Goal: Task Accomplishment & Management: Manage account settings

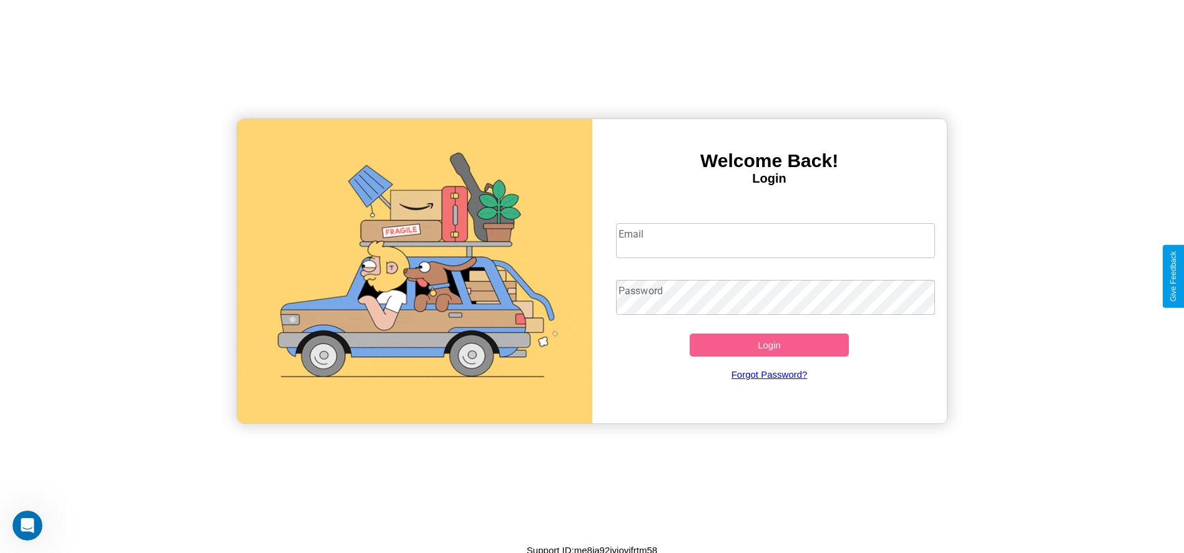
click at [775, 240] on input "Email" at bounding box center [775, 240] width 319 height 35
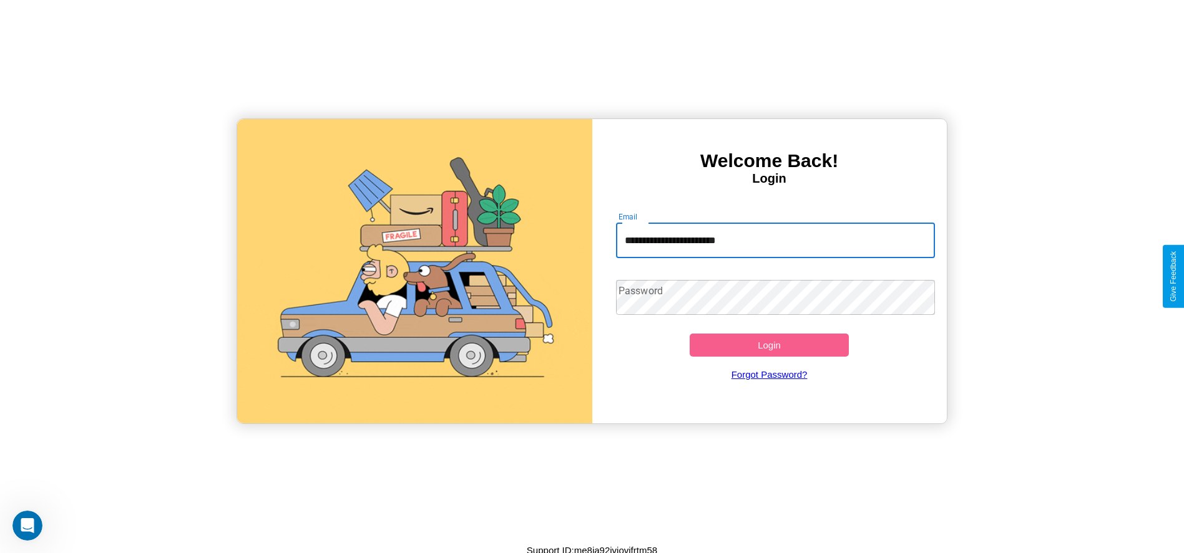
type input "**********"
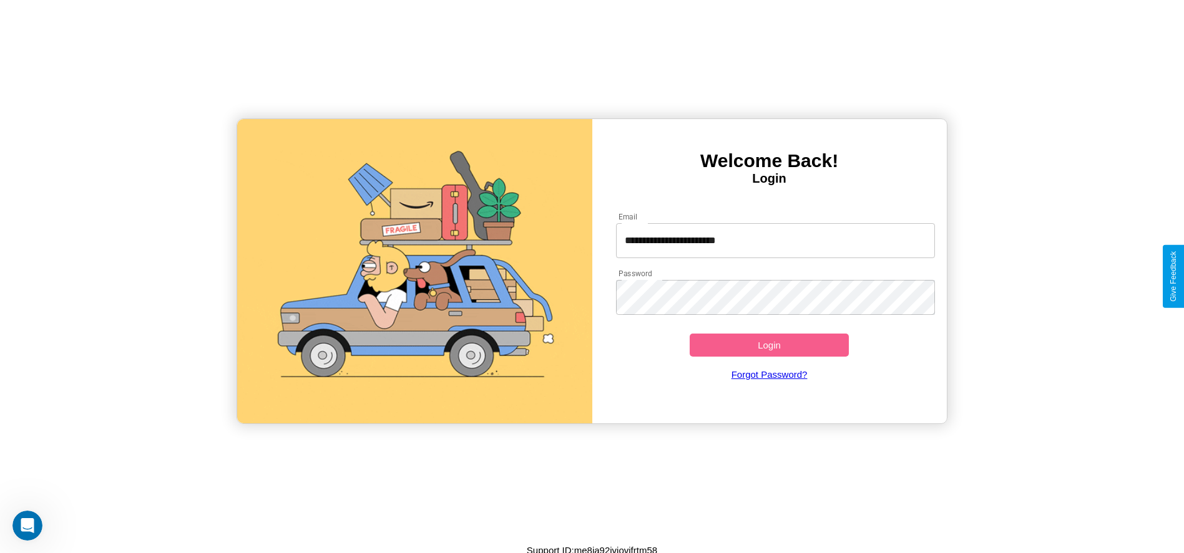
click at [769, 345] on button "Login" at bounding box center [769, 345] width 160 height 23
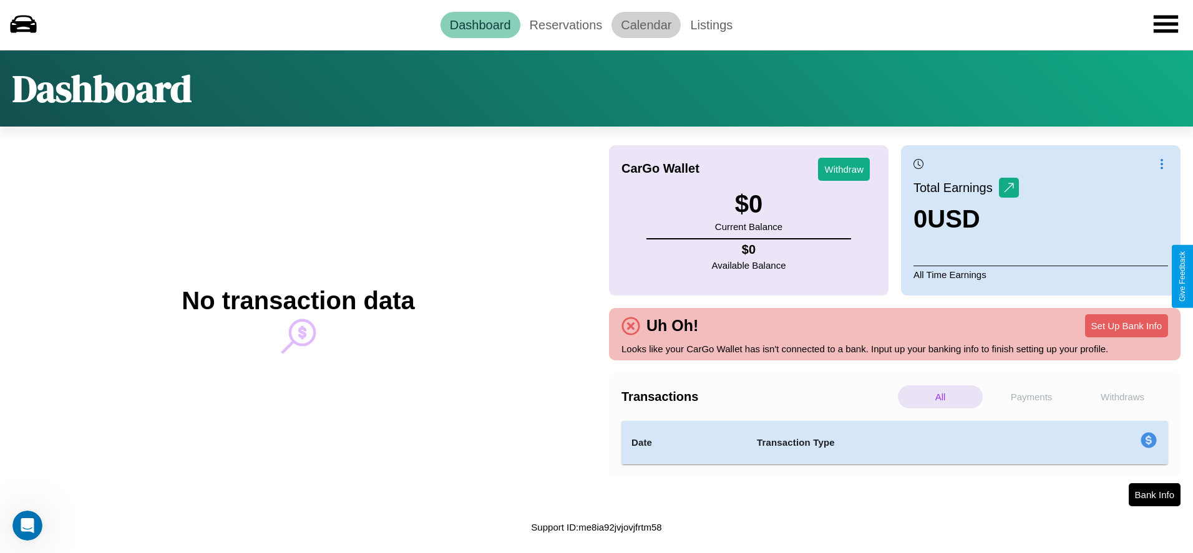
click at [646, 24] on link "Calendar" at bounding box center [645, 25] width 69 height 26
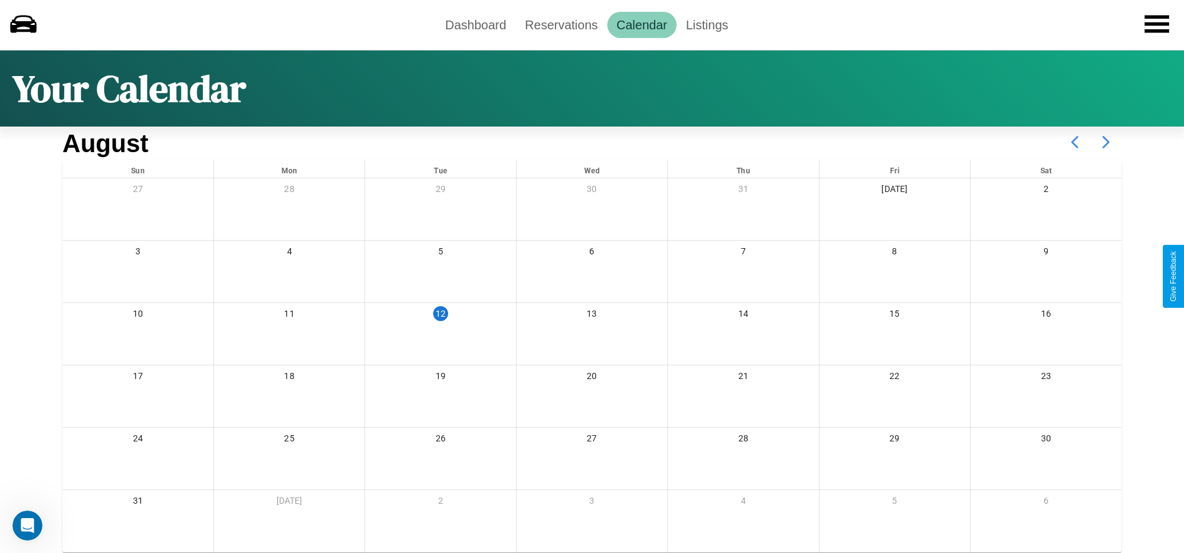
click at [1106, 142] on icon at bounding box center [1105, 142] width 31 height 31
click at [561, 24] on link "Reservations" at bounding box center [561, 25] width 92 height 26
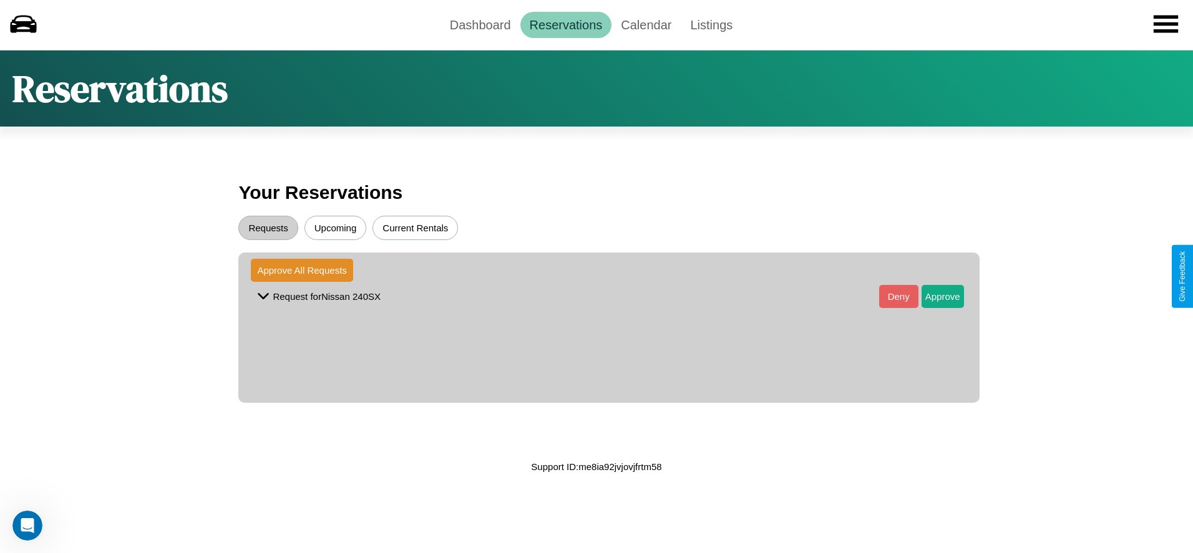
click at [335, 228] on button "Upcoming" at bounding box center [335, 228] width 62 height 24
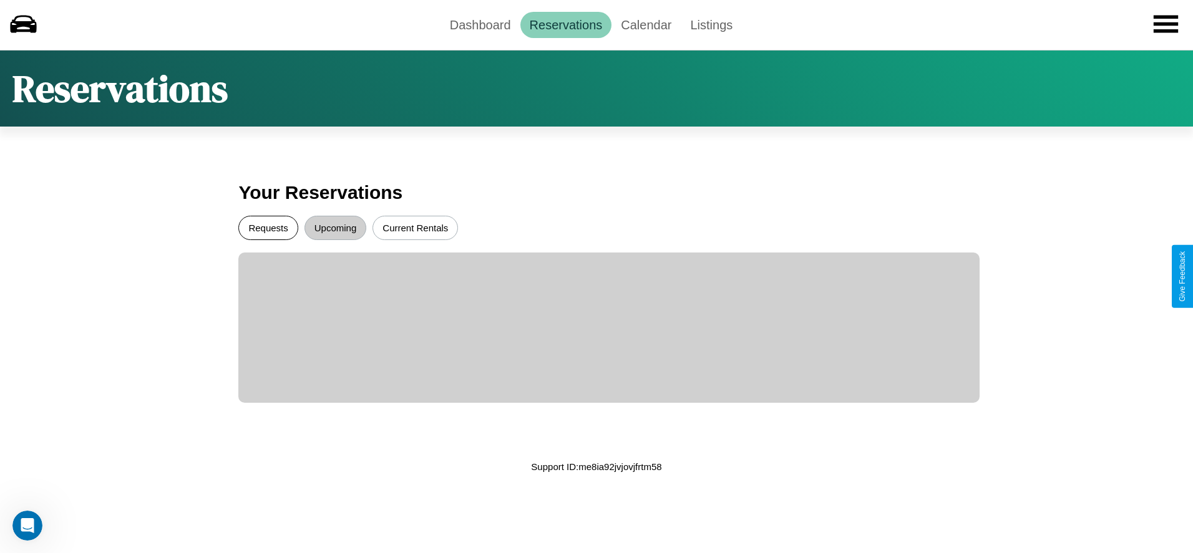
click at [268, 228] on button "Requests" at bounding box center [267, 228] width 59 height 24
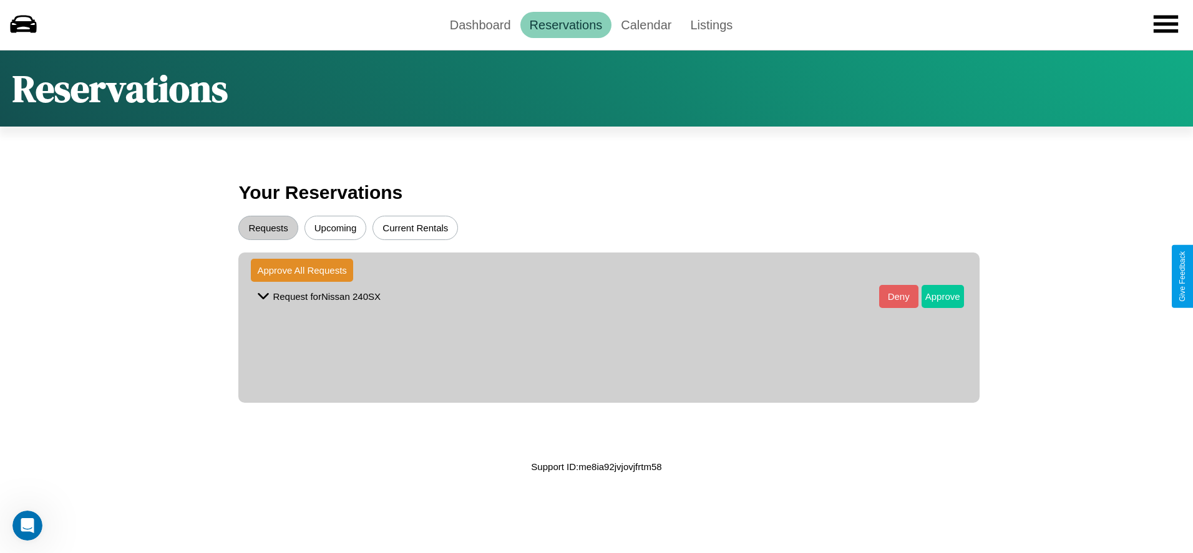
click at [933, 296] on button "Approve" at bounding box center [942, 296] width 42 height 23
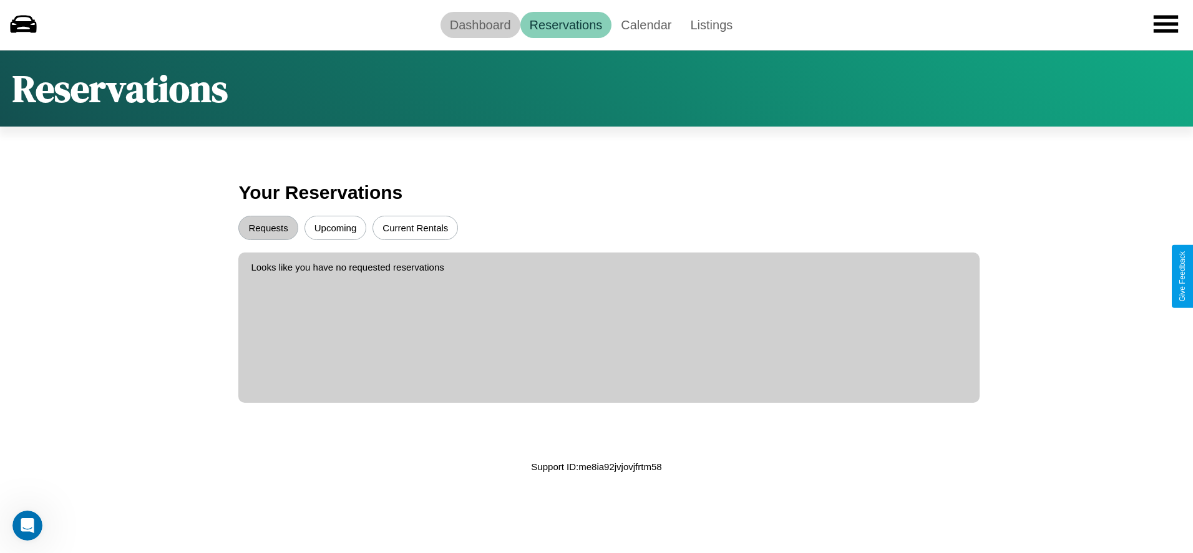
click at [480, 24] on link "Dashboard" at bounding box center [480, 25] width 80 height 26
